Goal: Book appointment/travel/reservation

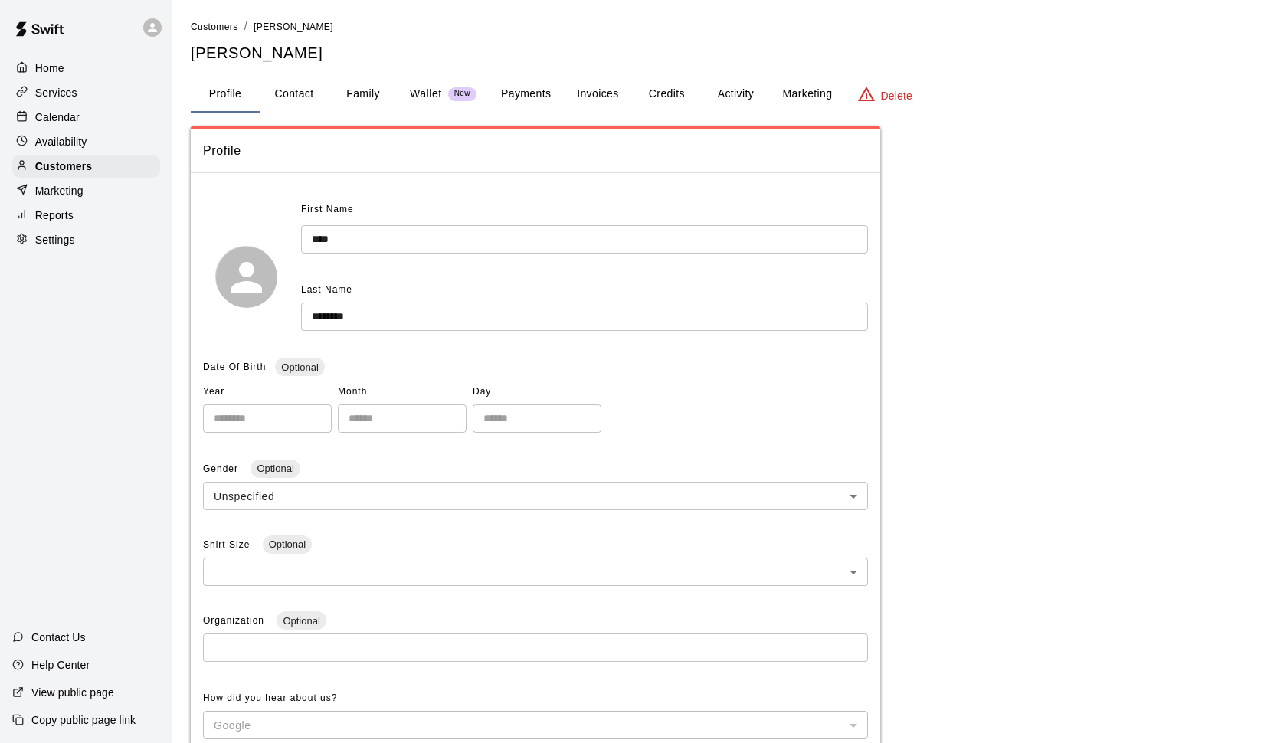
click at [67, 67] on div "Home" at bounding box center [86, 68] width 148 height 23
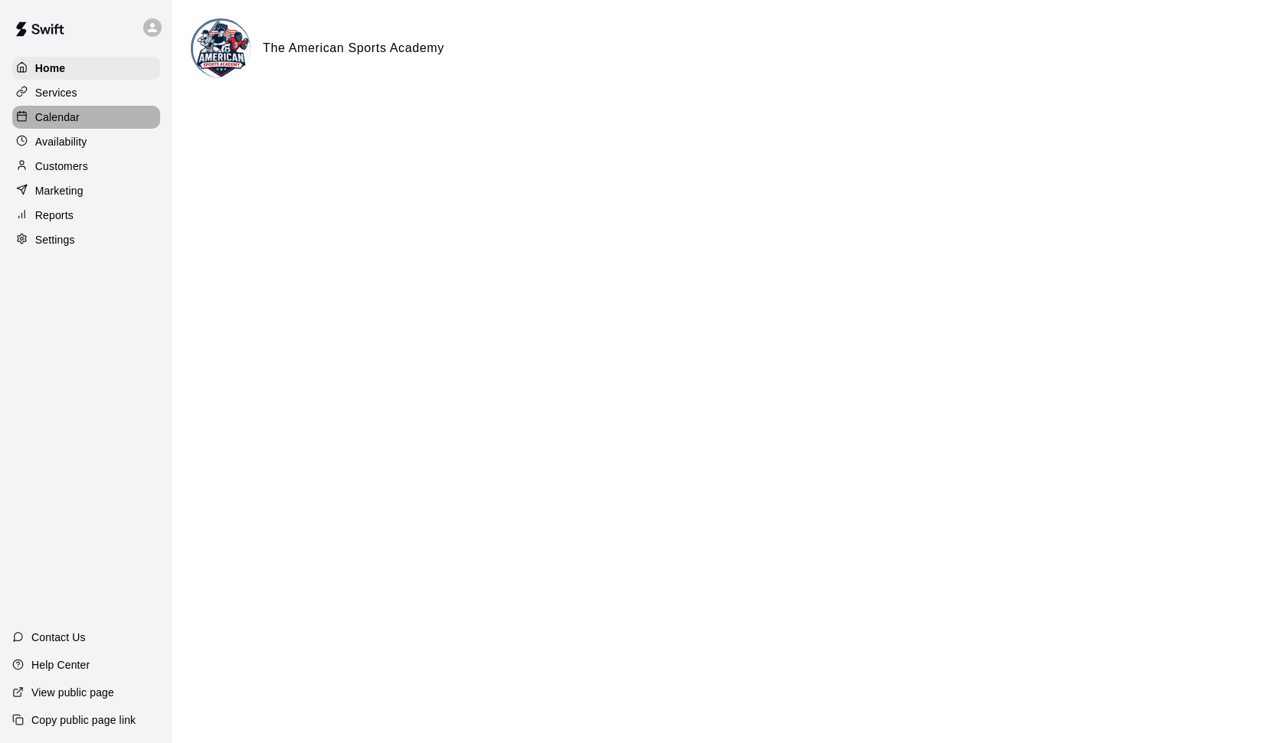
click at [65, 122] on p "Calendar" at bounding box center [57, 117] width 44 height 15
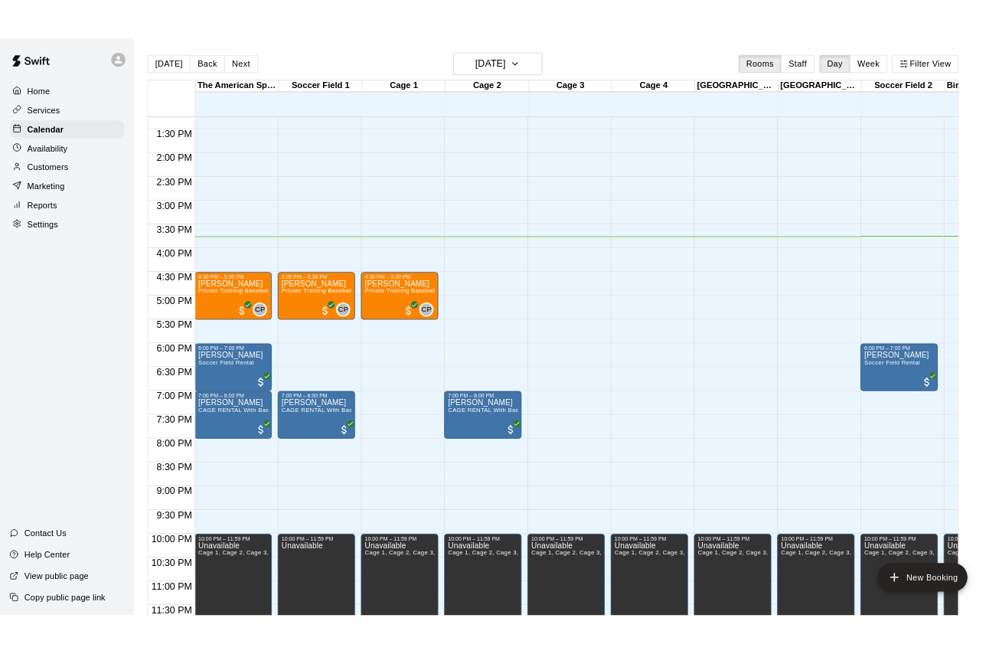
scroll to position [813, 0]
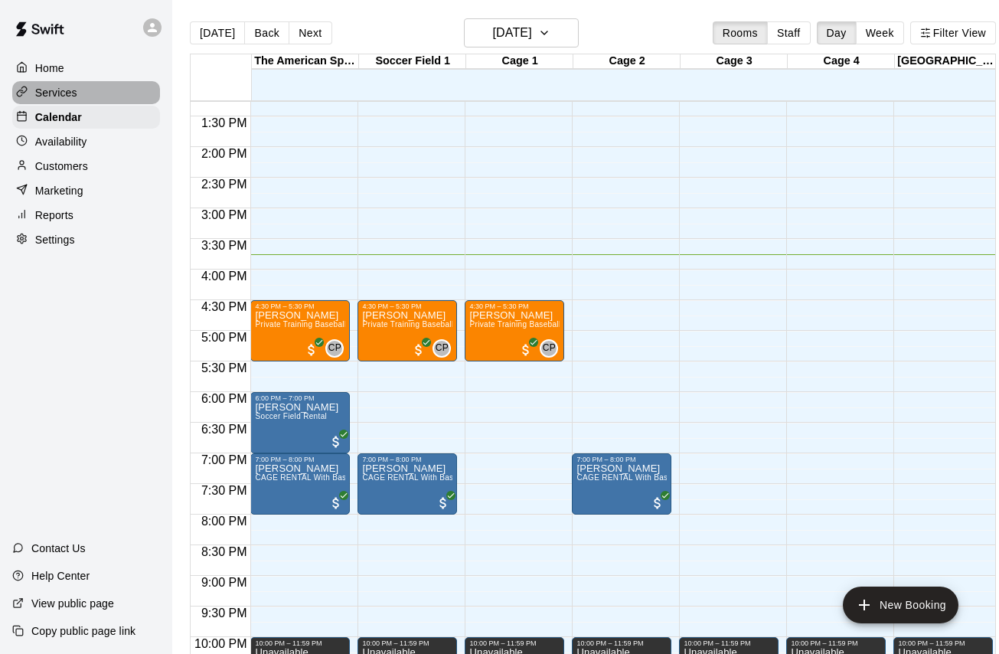
click at [69, 83] on div "Services" at bounding box center [86, 92] width 148 height 23
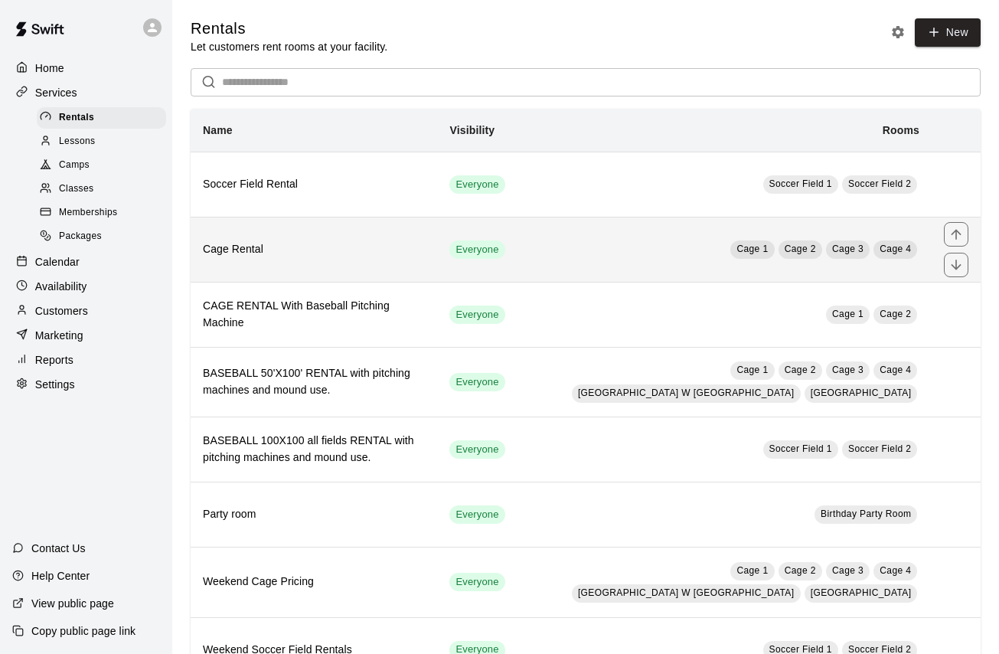
click at [344, 253] on h6 "Cage Rental" at bounding box center [314, 249] width 222 height 17
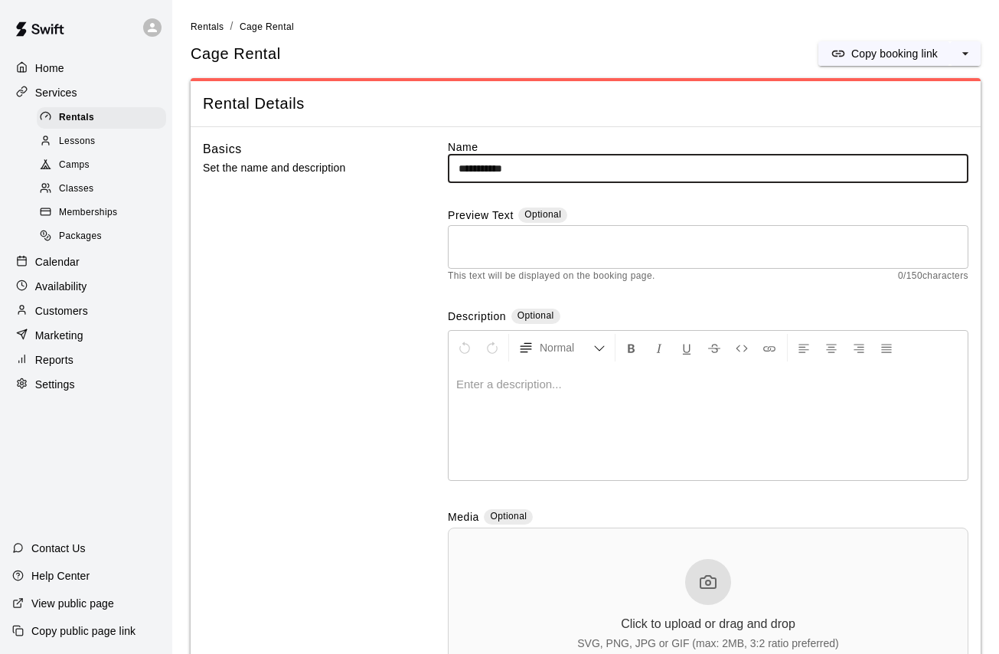
click at [57, 92] on p "Services" at bounding box center [56, 92] width 42 height 15
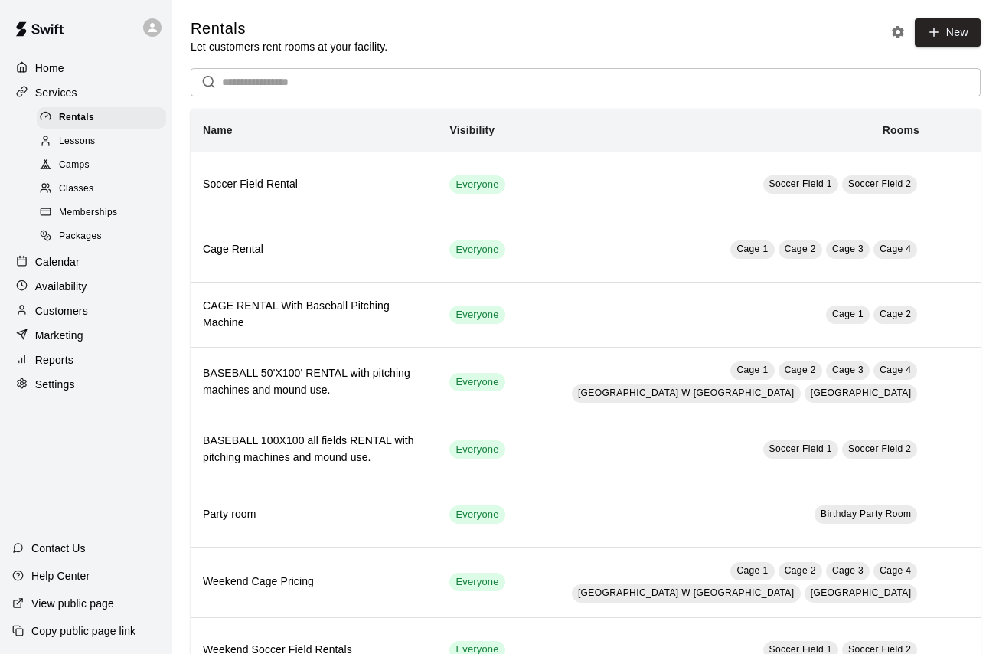
click at [74, 263] on p "Calendar" at bounding box center [57, 261] width 44 height 15
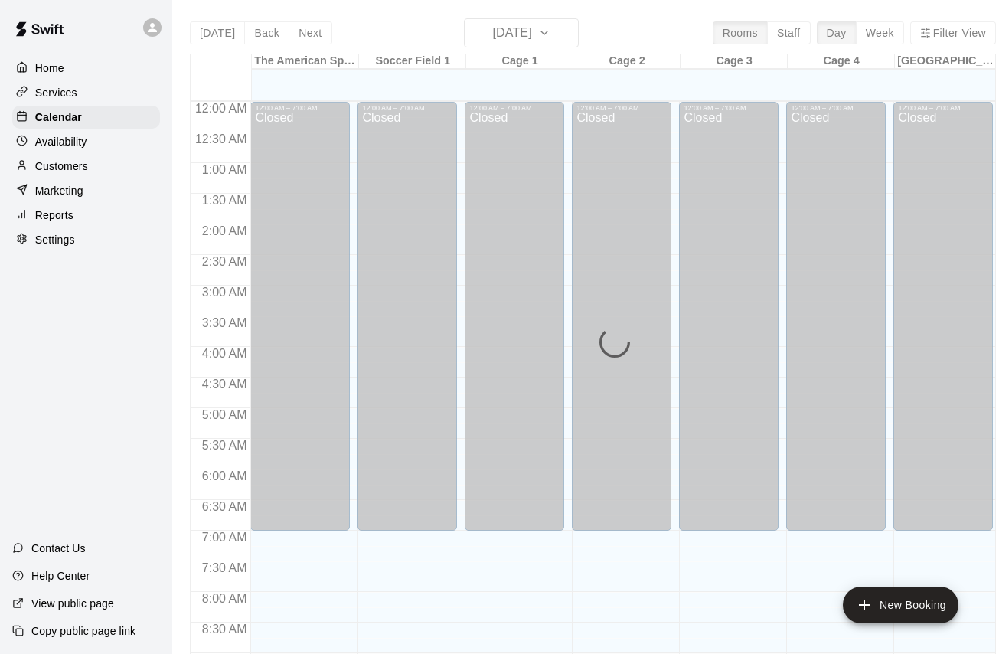
scroll to position [855, 0]
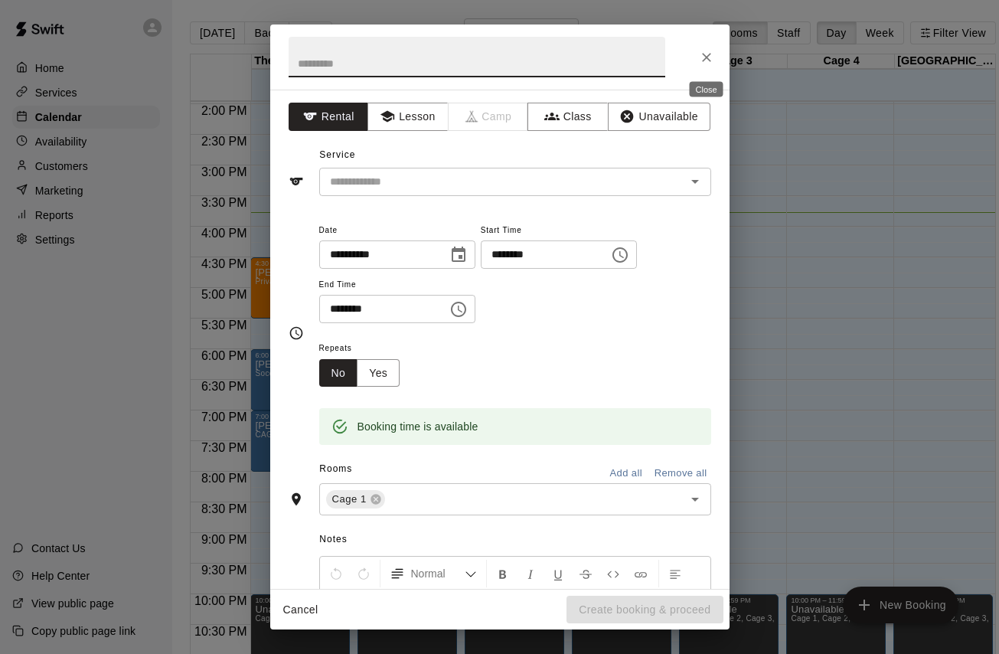
click at [709, 59] on icon "Close" at bounding box center [706, 57] width 9 height 9
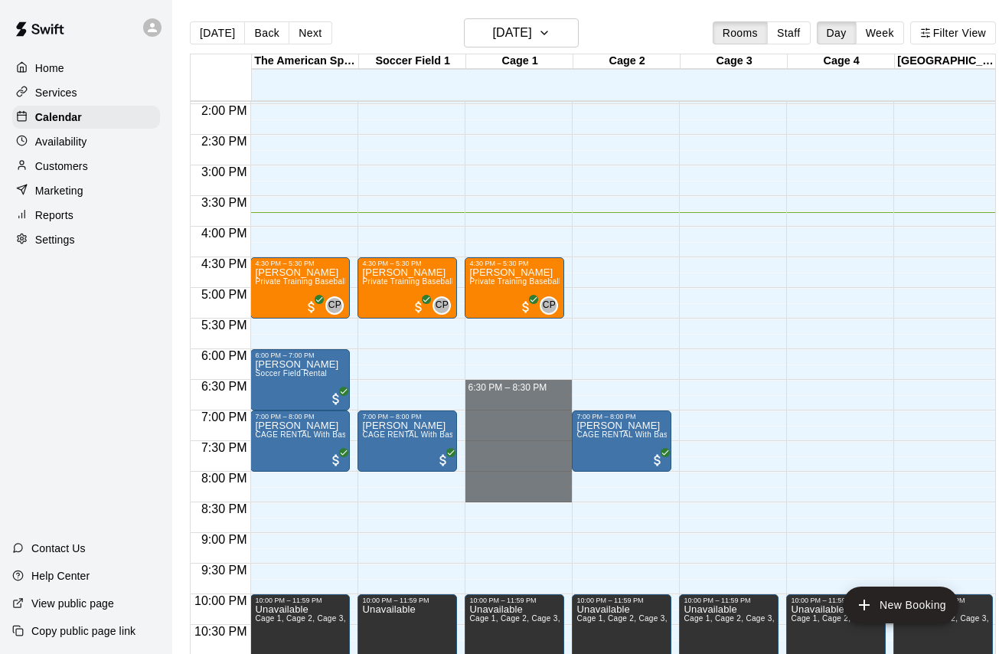
drag, startPoint x: 514, startPoint y: 381, endPoint x: 495, endPoint y: 498, distance: 118.0
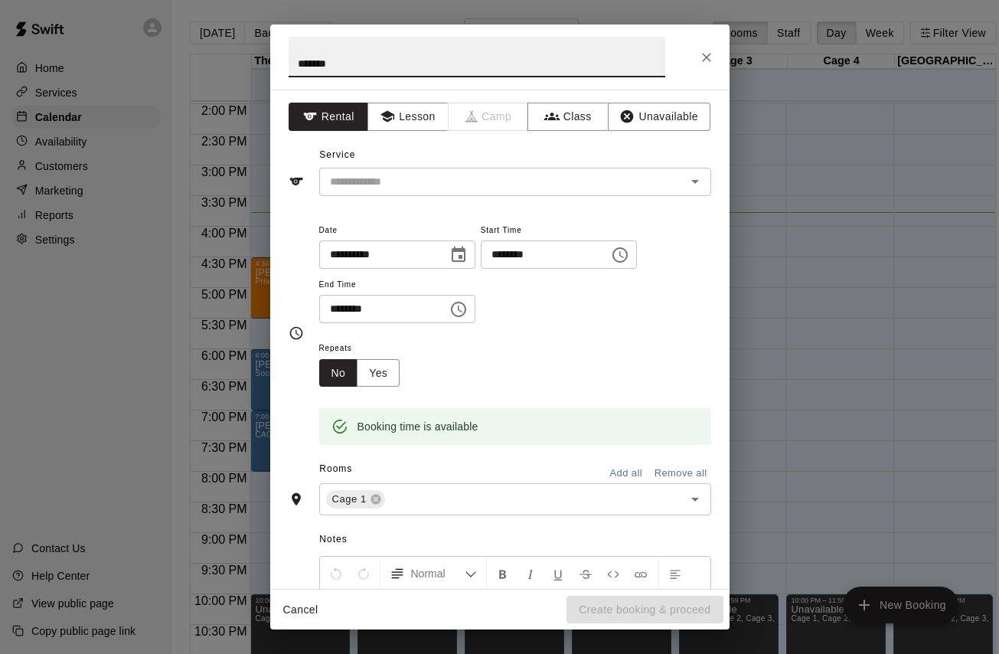
scroll to position [0, 0]
type input "*******"
click at [459, 182] on input "text" at bounding box center [493, 181] width 338 height 19
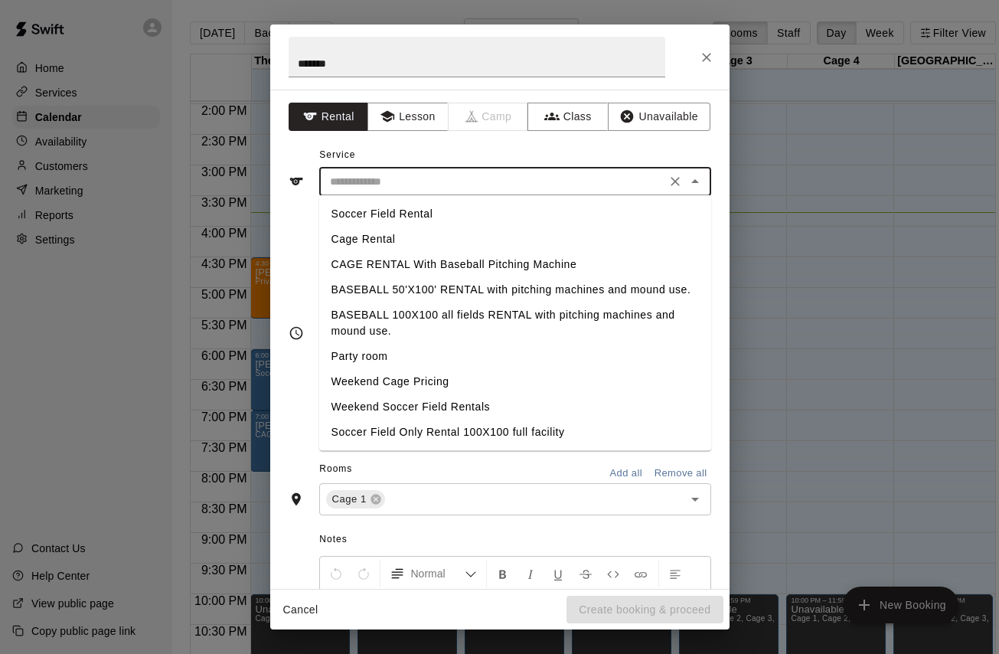
click at [445, 238] on li "Cage Rental" at bounding box center [515, 239] width 392 height 25
type input "**********"
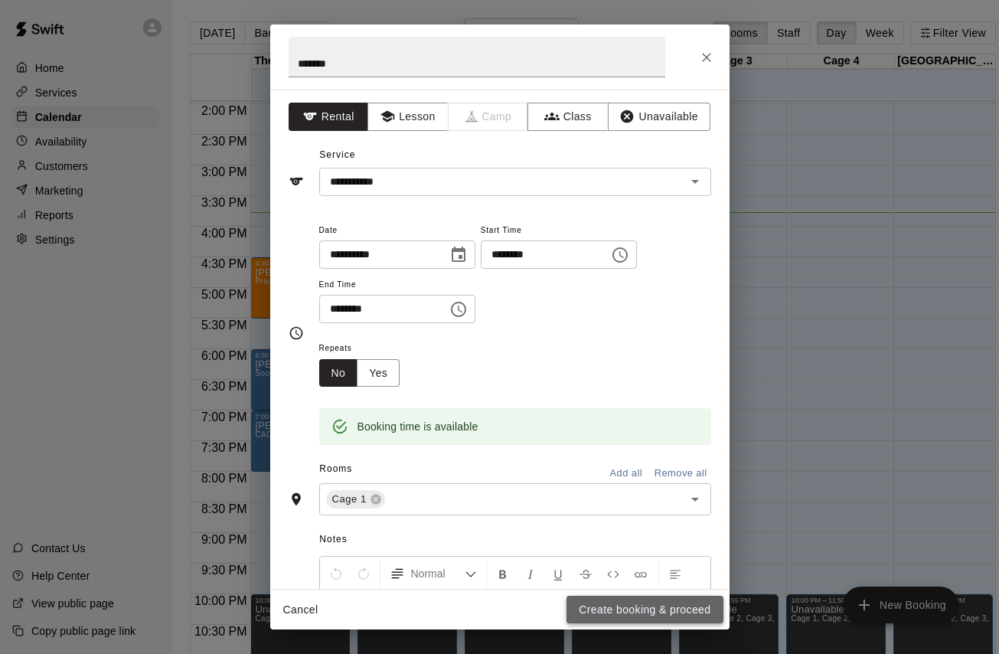
click at [667, 610] on button "Create booking & proceed" at bounding box center [645, 610] width 156 height 28
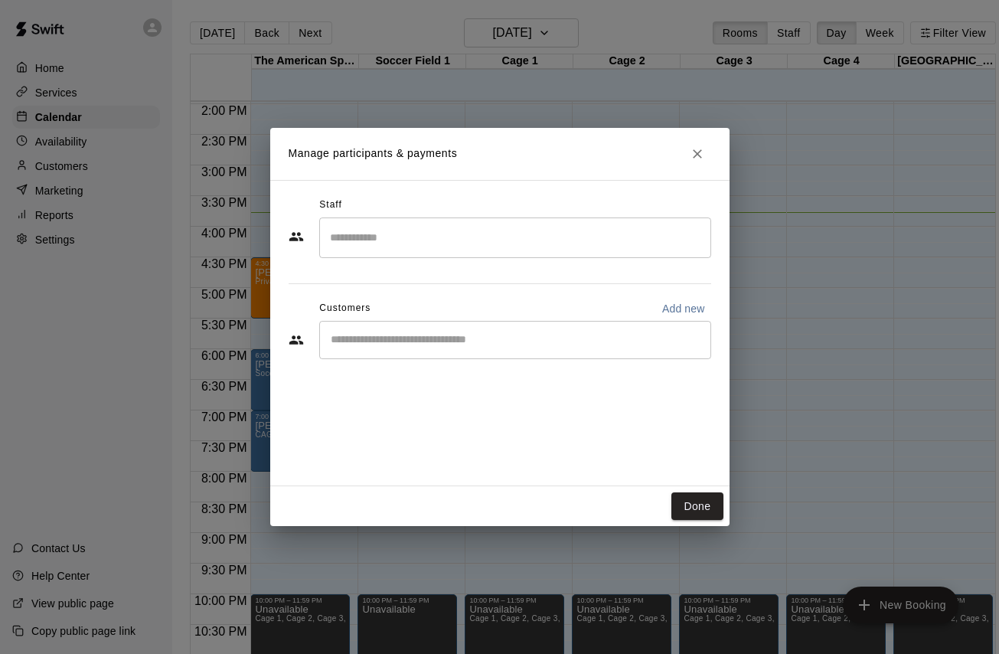
click at [437, 335] on input "Start typing to search customers..." at bounding box center [515, 339] width 378 height 15
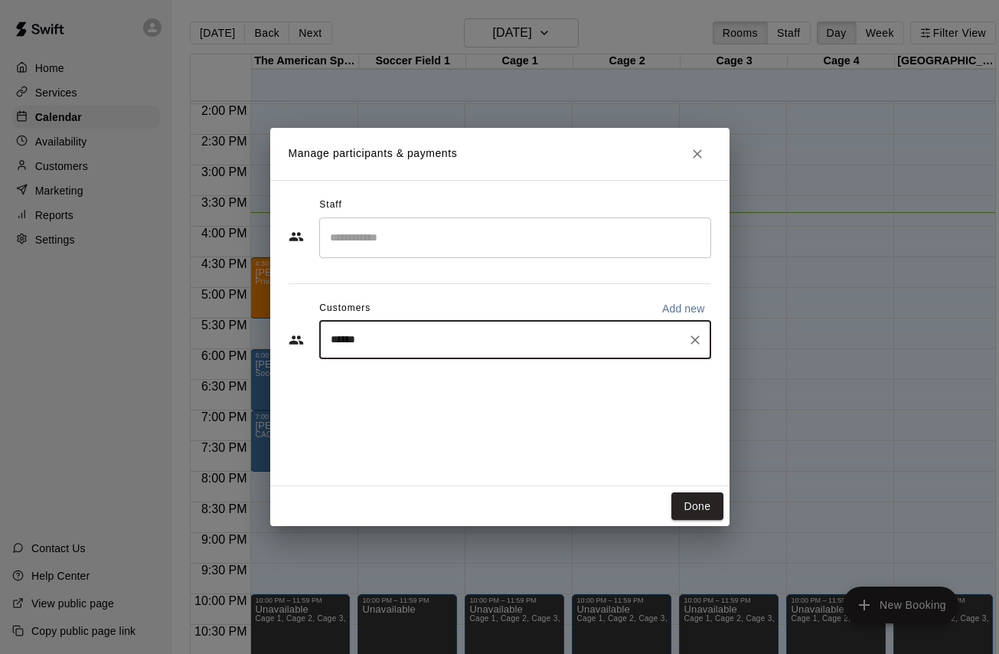
type input "*******"
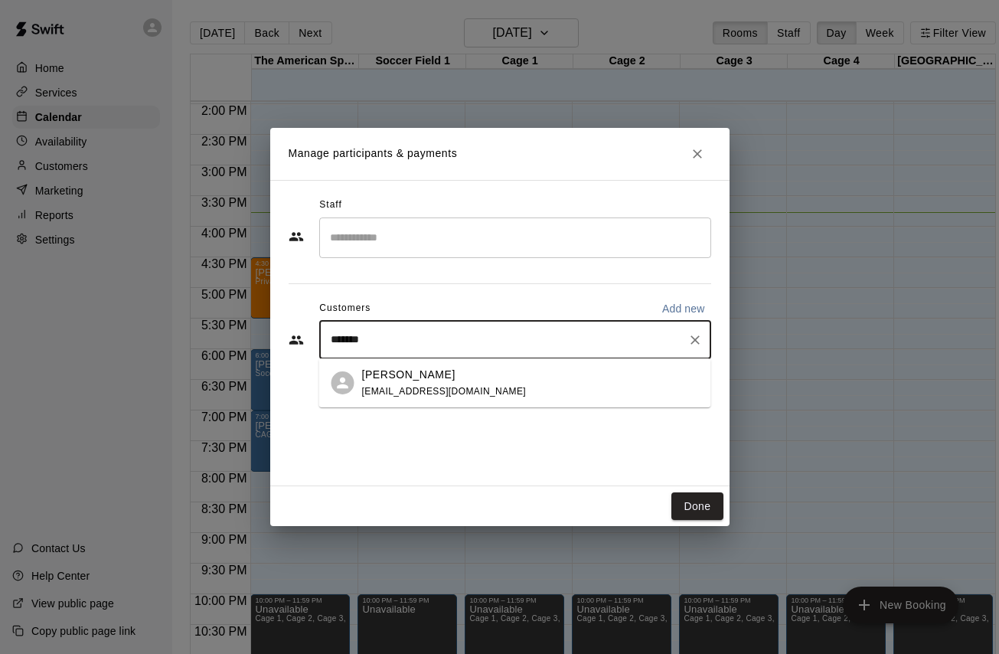
click at [466, 375] on div "[PERSON_NAME]" at bounding box center [444, 375] width 165 height 16
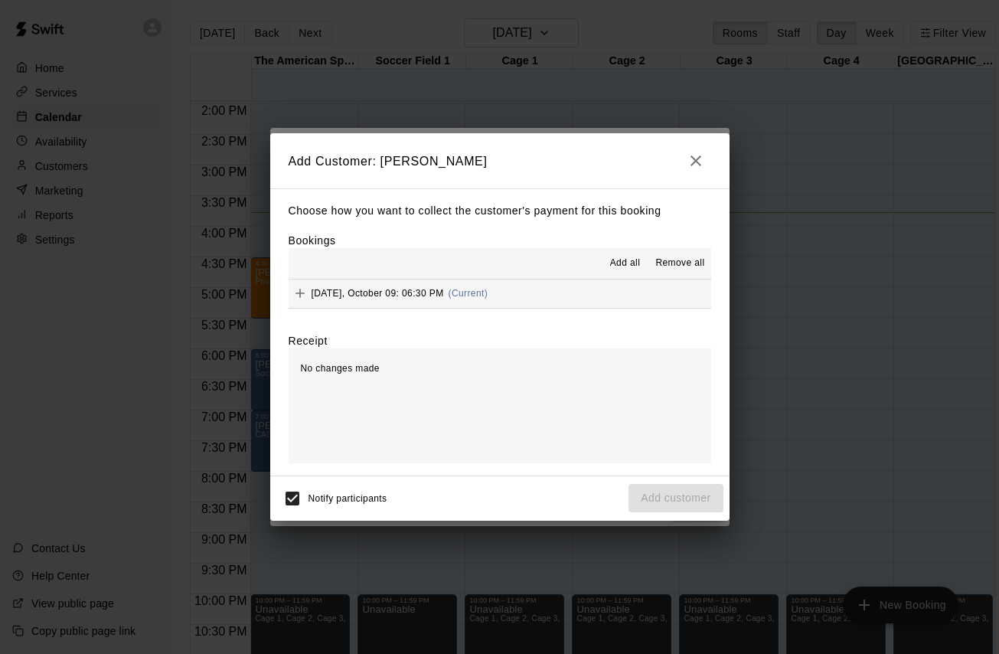
click at [413, 293] on span "[DATE], October 09: 06:30 PM" at bounding box center [378, 293] width 132 height 11
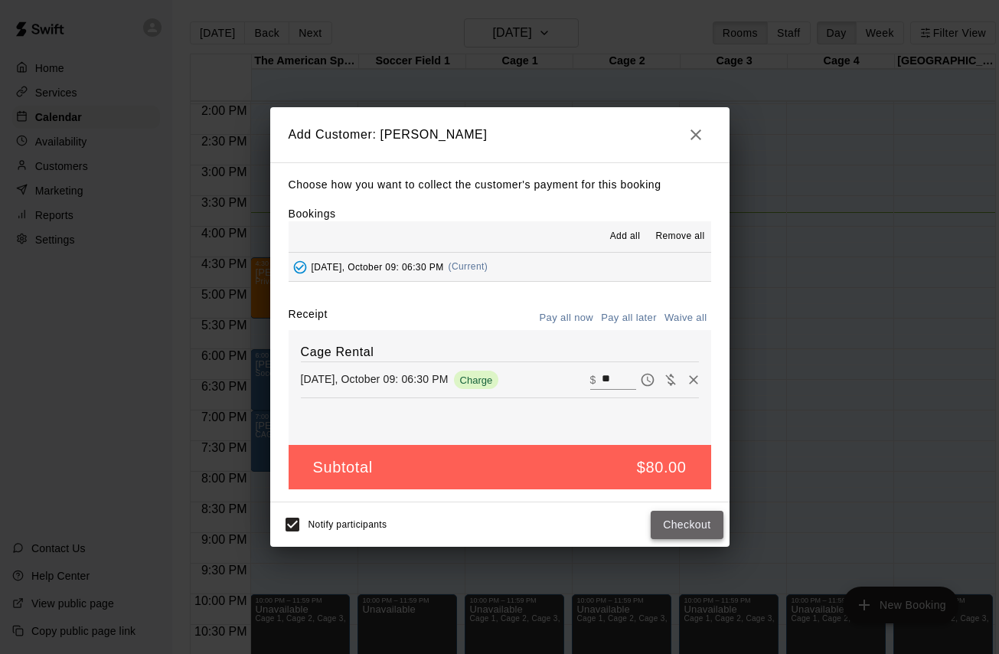
click at [692, 525] on button "Checkout" at bounding box center [687, 525] width 72 height 28
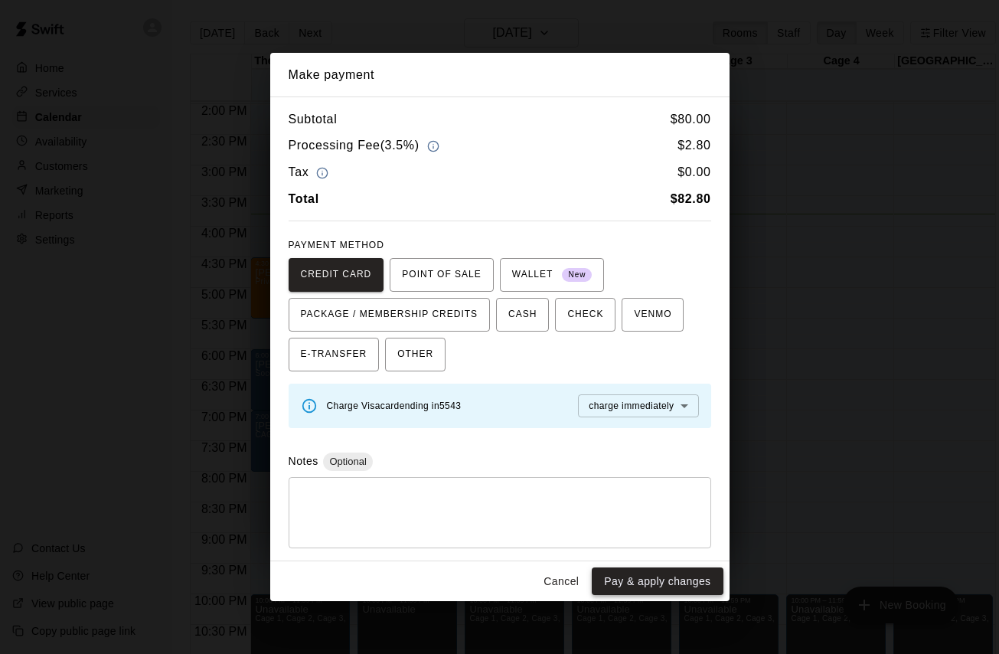
click at [665, 577] on button "Pay & apply changes" at bounding box center [657, 581] width 131 height 28
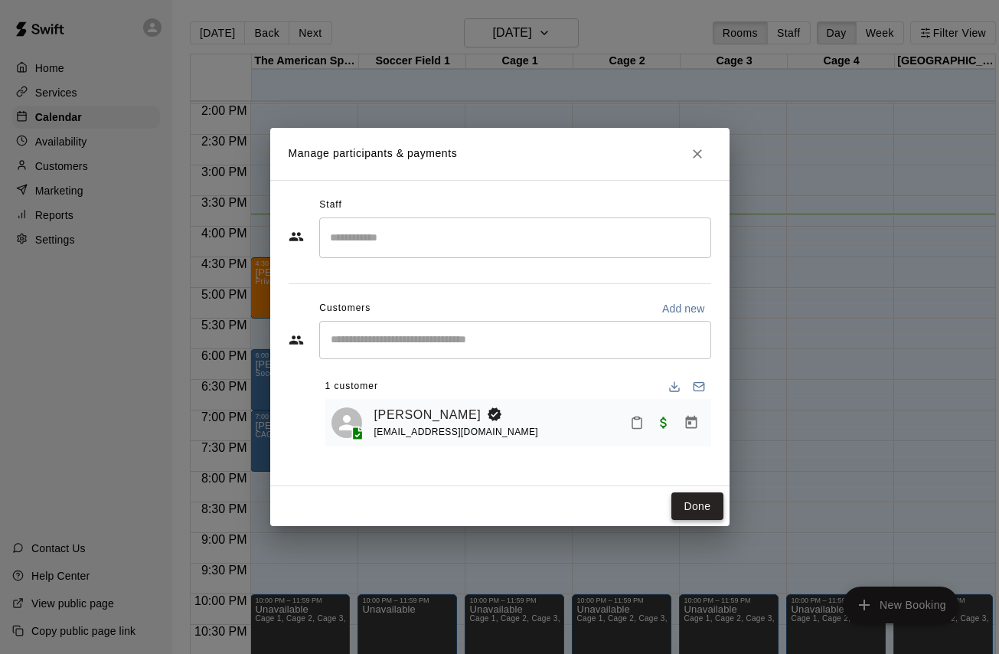
click at [694, 499] on button "Done" at bounding box center [697, 506] width 51 height 28
